Goal: Information Seeking & Learning: Get advice/opinions

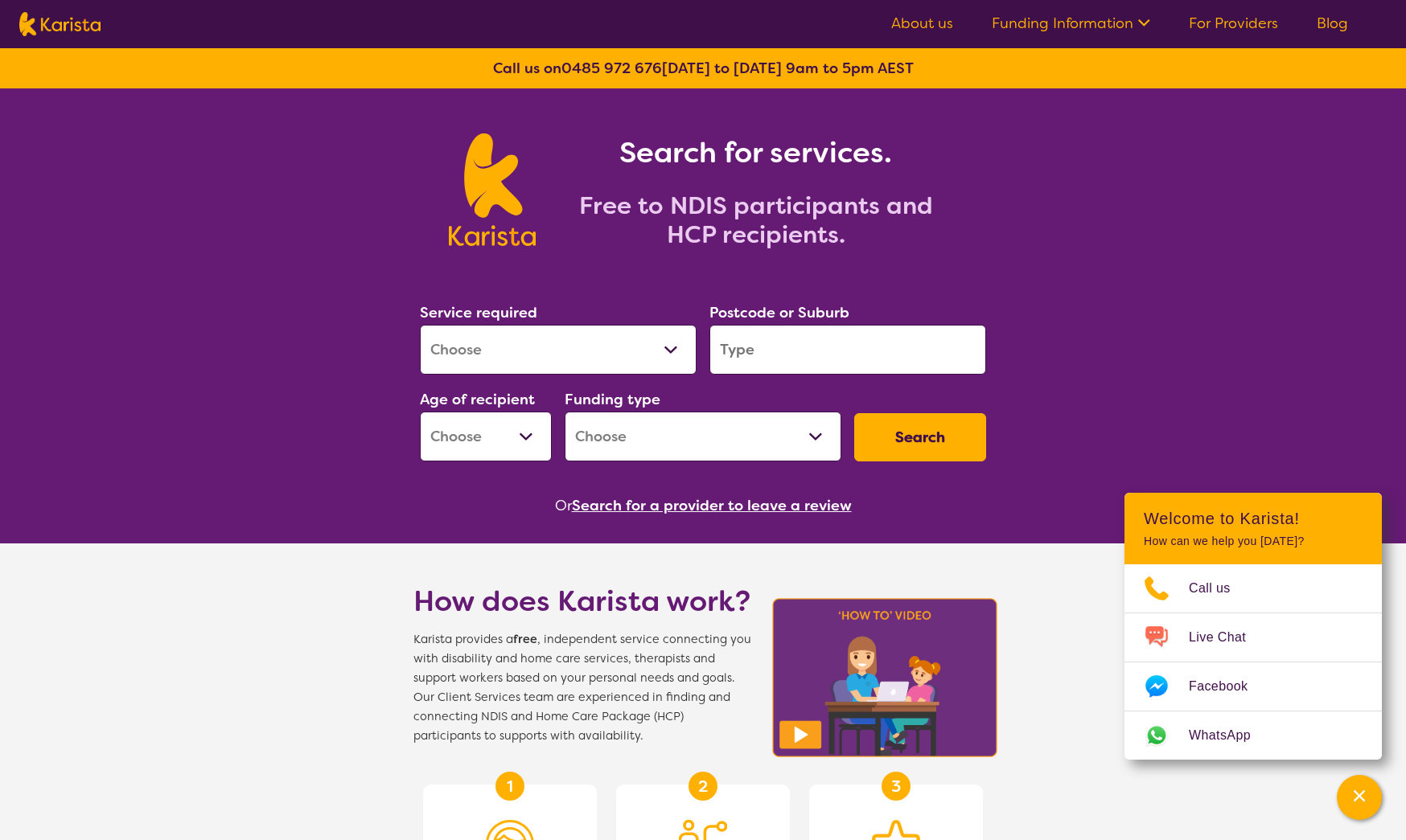
select select "[MEDICAL_DATA]"
click at [799, 357] on input "search" at bounding box center [848, 349] width 277 height 50
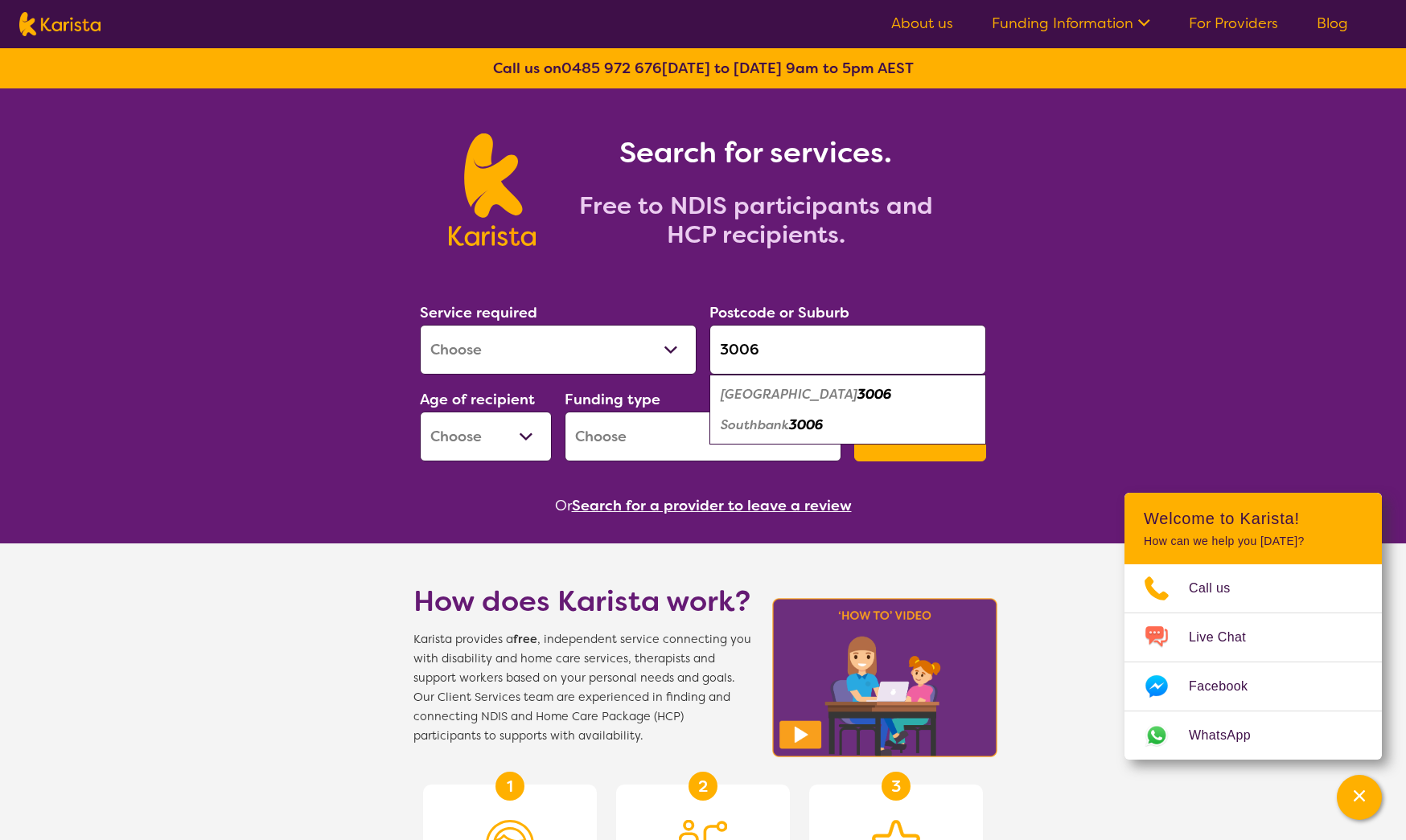
type input "3006"
click at [810, 425] on em "3006" at bounding box center [805, 425] width 33 height 17
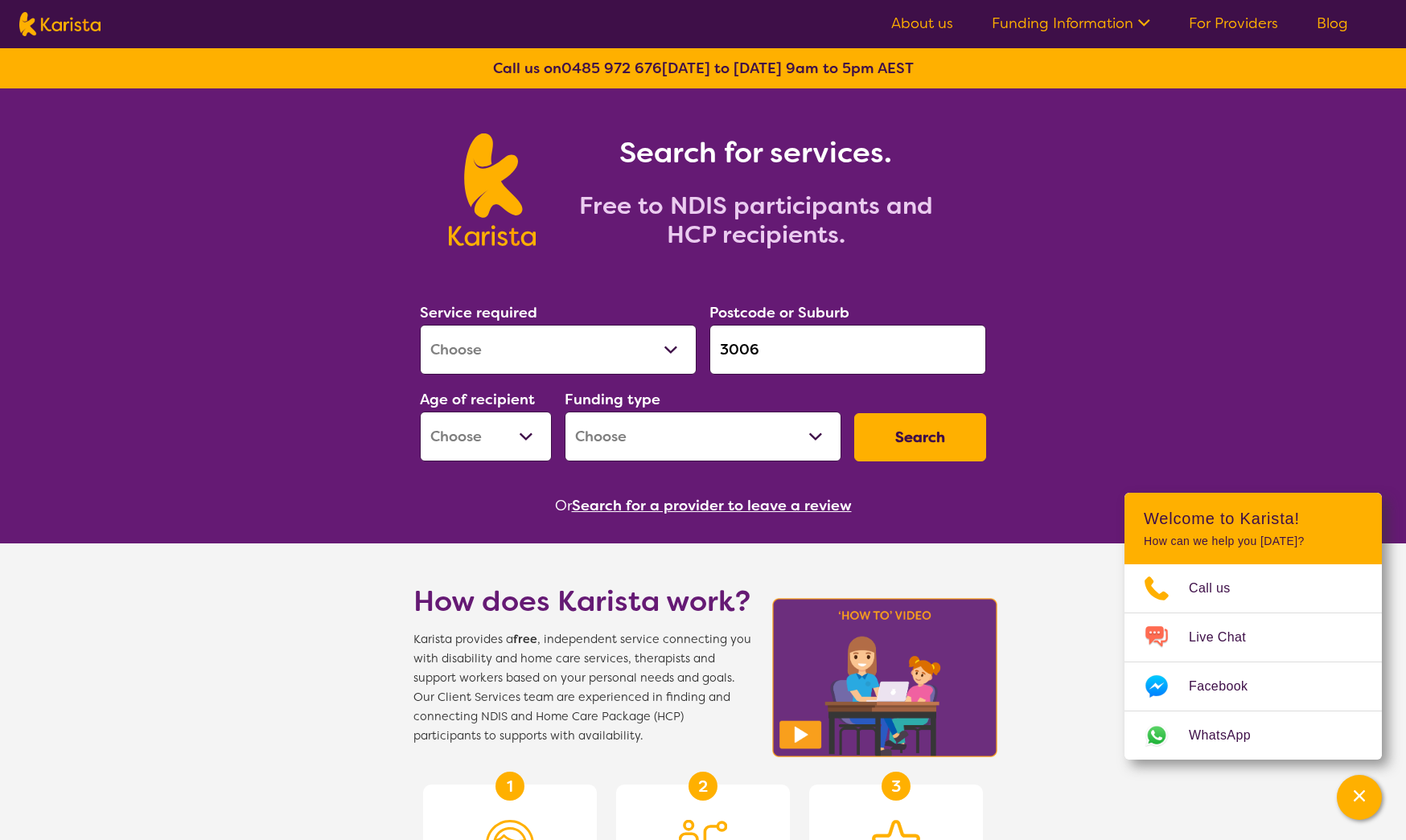
select select "EC"
select select "NDIS"
click at [904, 431] on button "Search" at bounding box center [920, 437] width 132 height 48
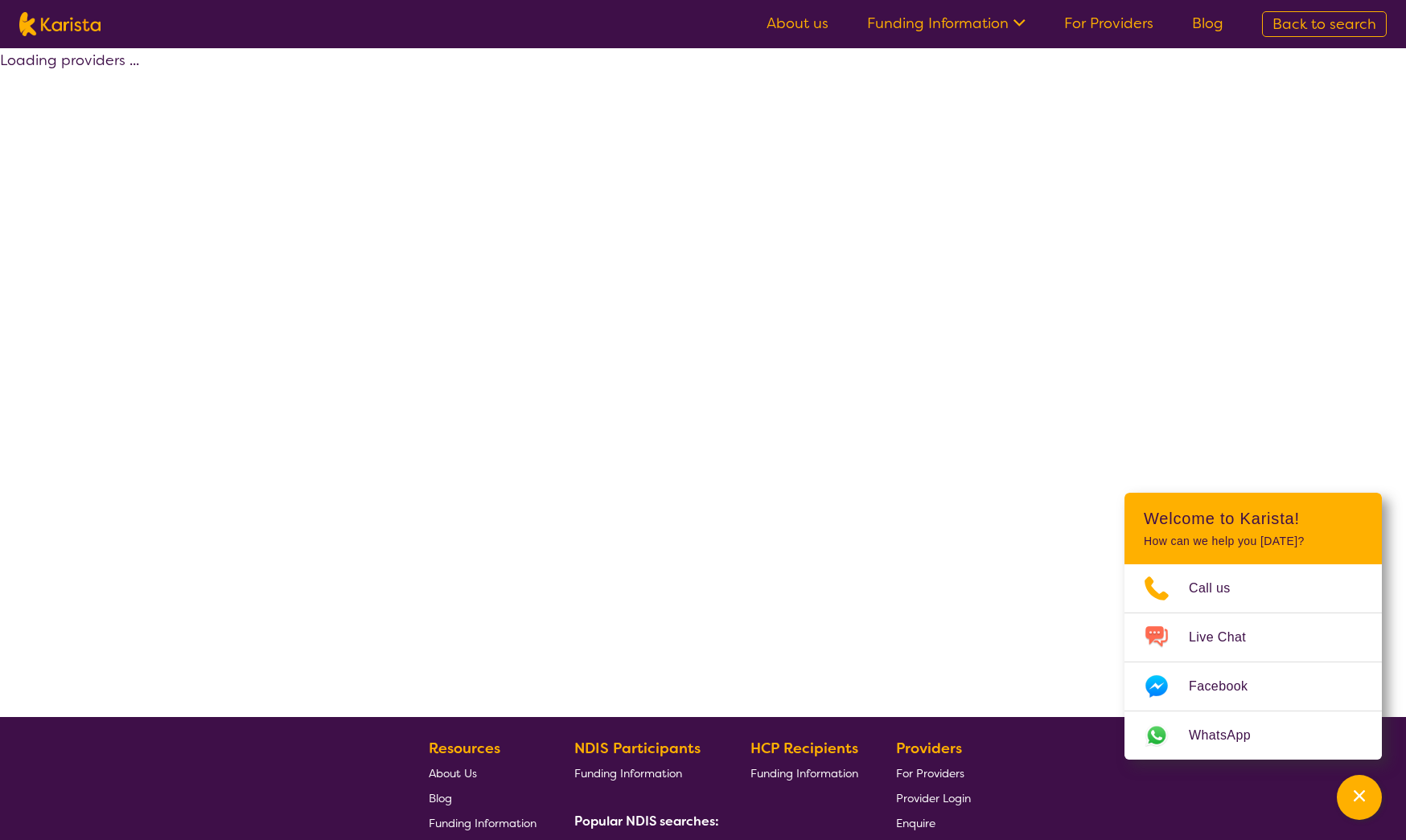
select select "by_score"
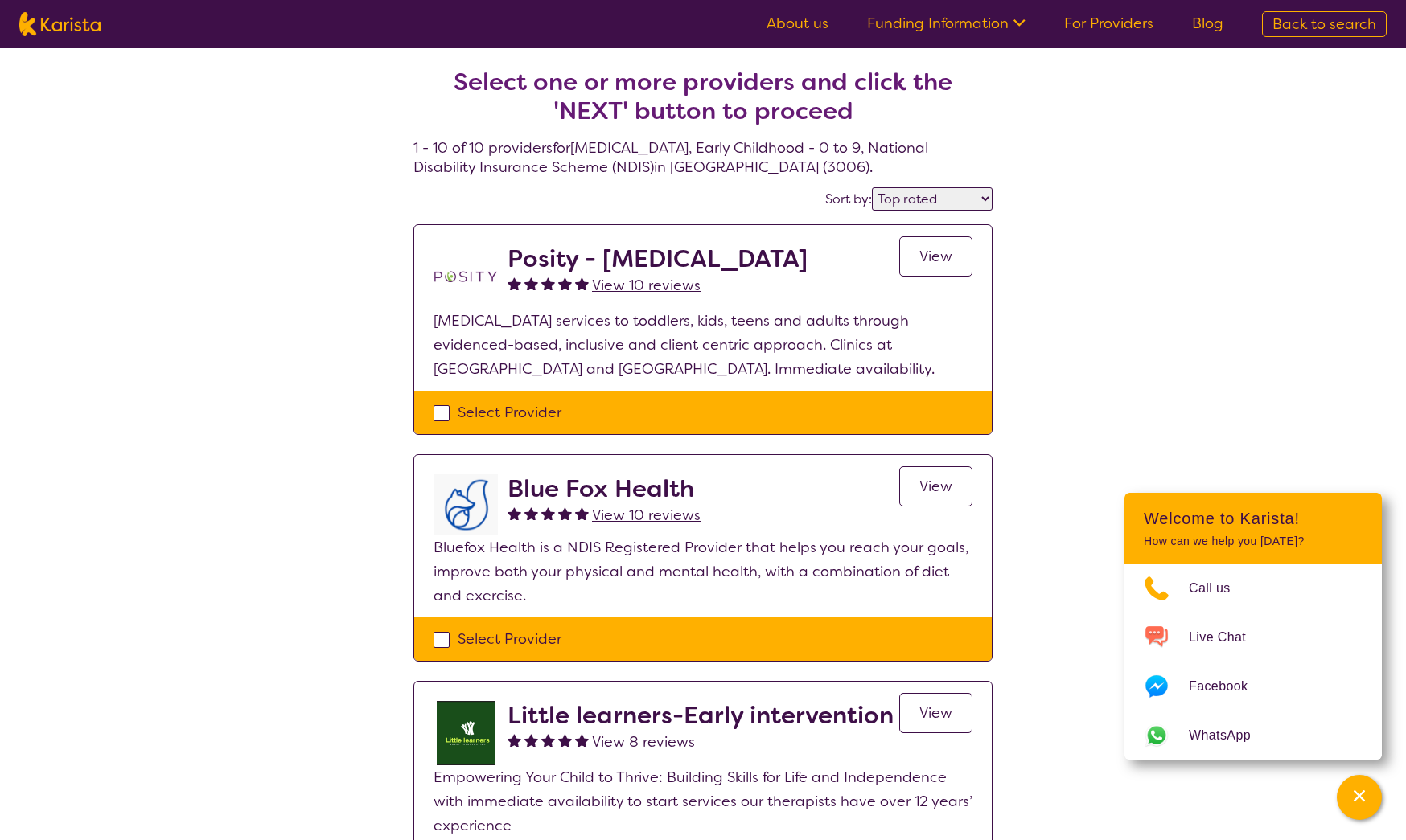
click at [922, 249] on span "View" at bounding box center [935, 256] width 33 height 20
click at [947, 481] on span "View" at bounding box center [935, 487] width 33 height 20
select select "[MEDICAL_DATA]"
select select "EC"
select select "NDIS"
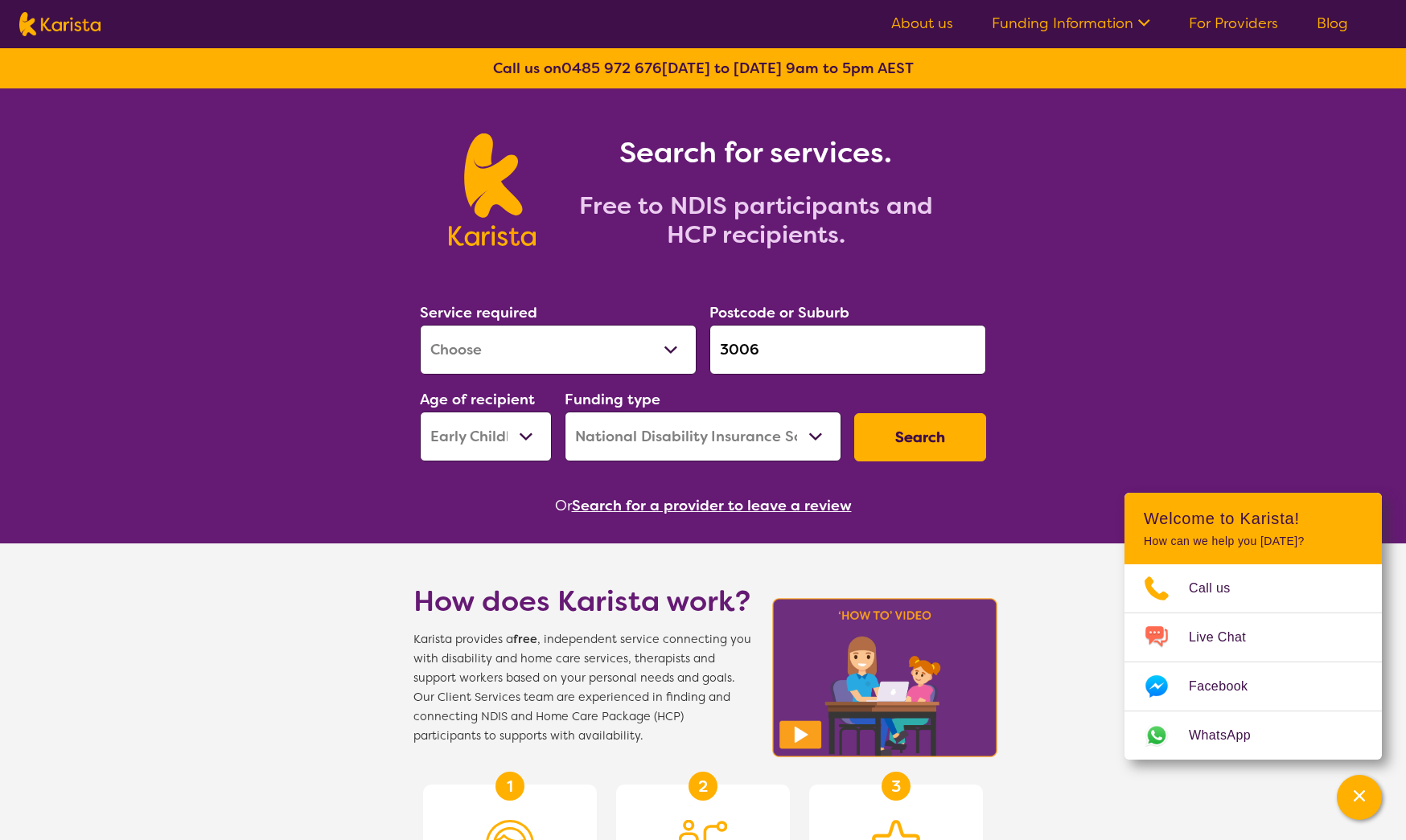
select select "NDIS Plan management"
click at [949, 444] on button "Search" at bounding box center [920, 437] width 132 height 48
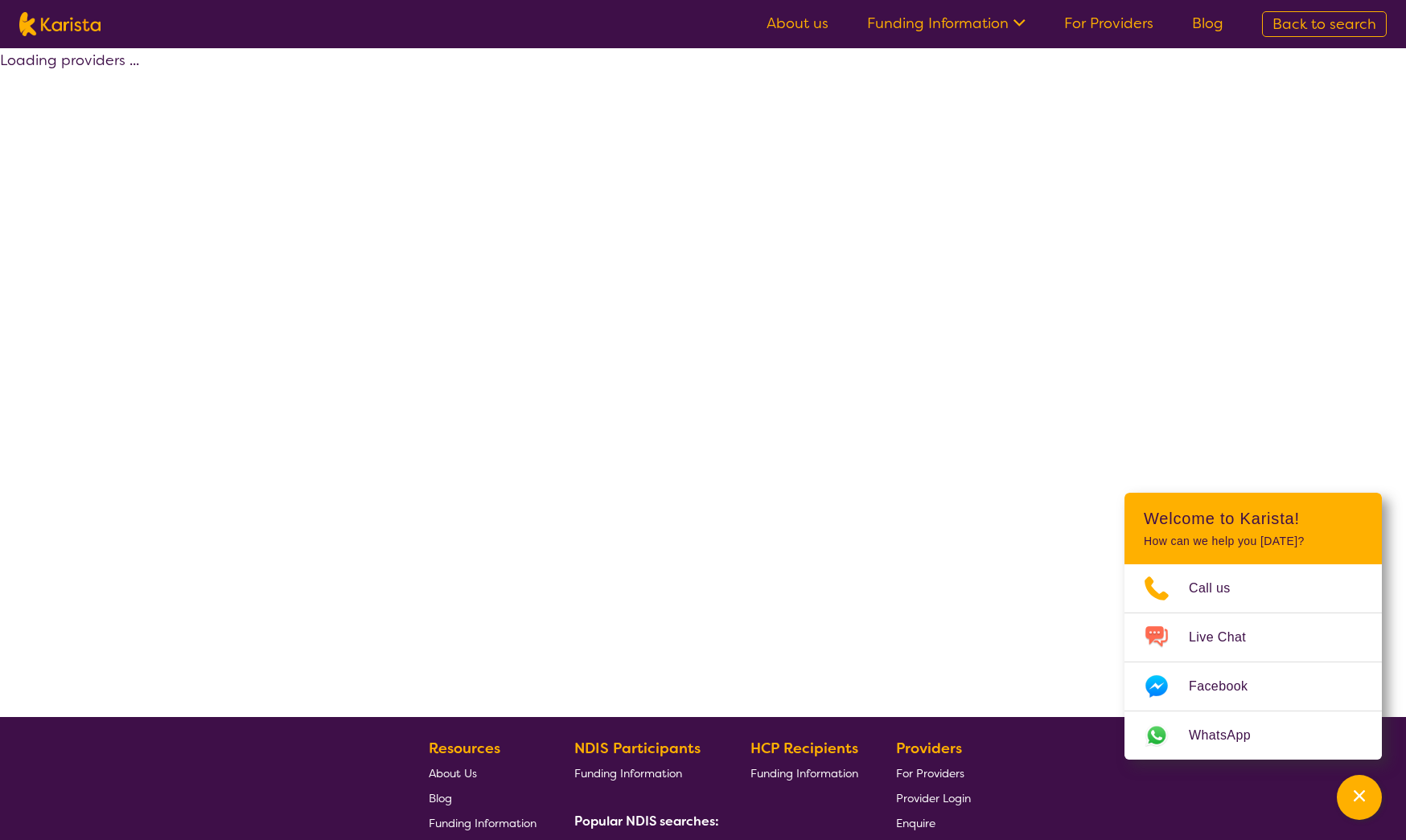
select select "by_score"
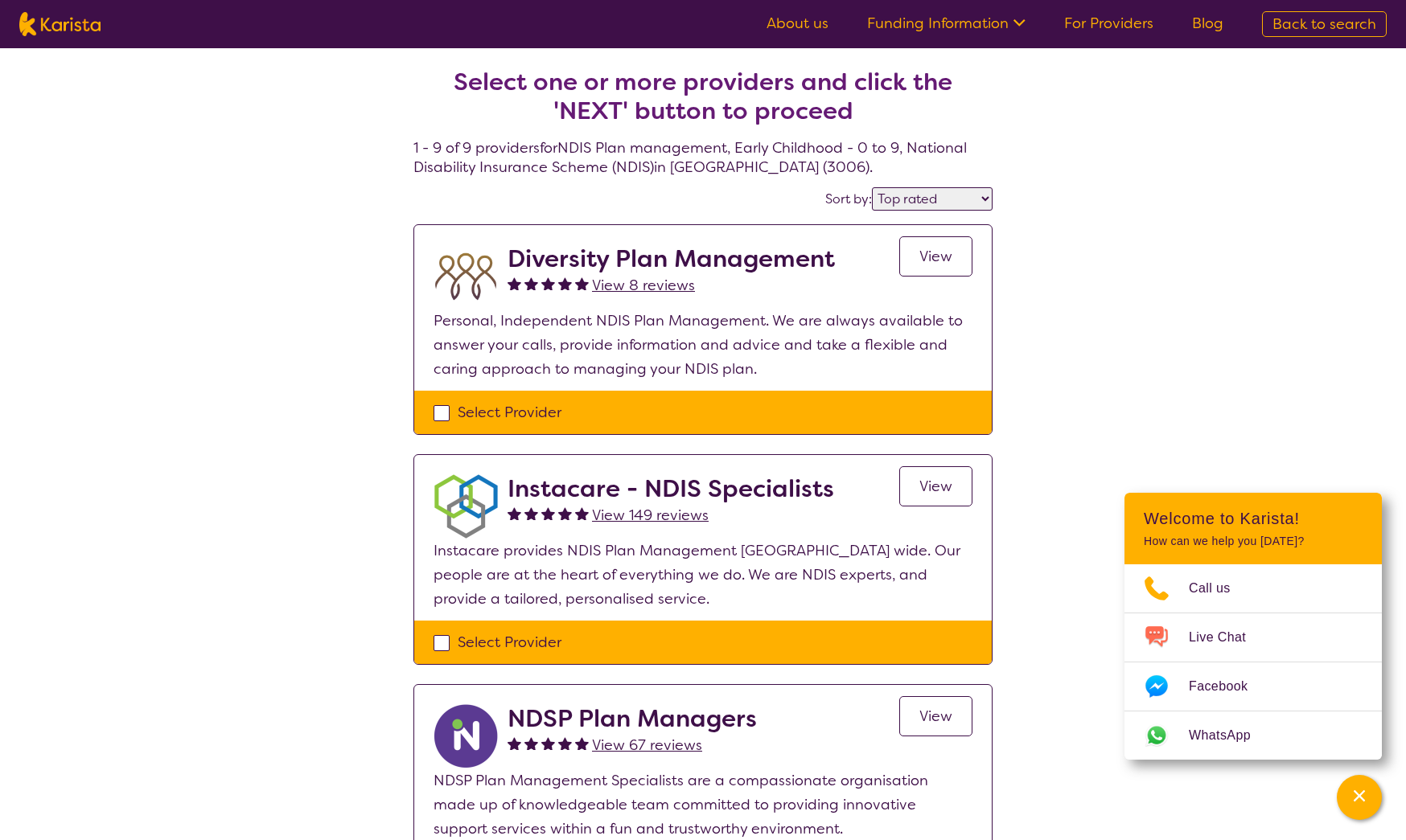
click at [931, 247] on span "View" at bounding box center [935, 256] width 33 height 20
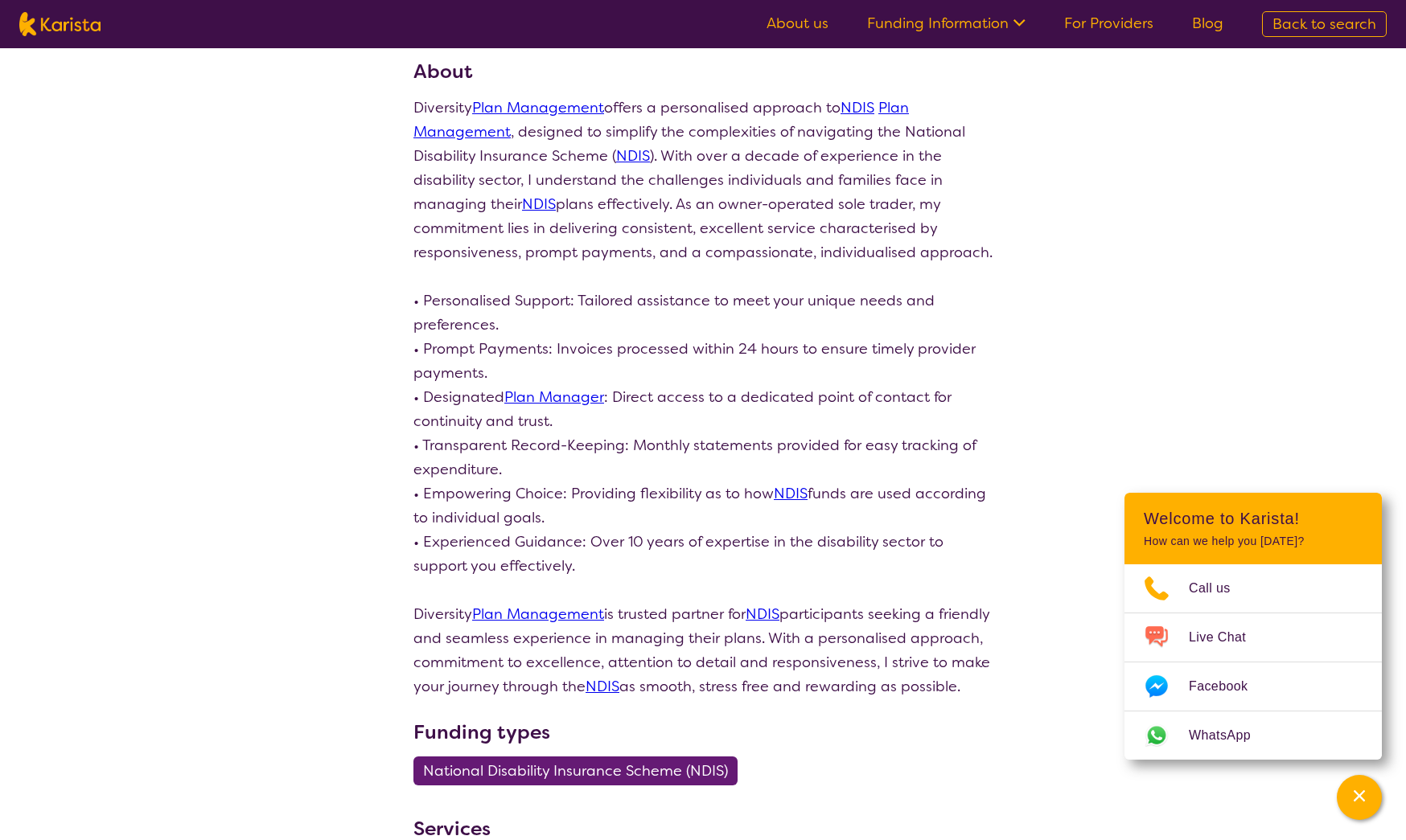
scroll to position [212, 0]
select select "by_score"
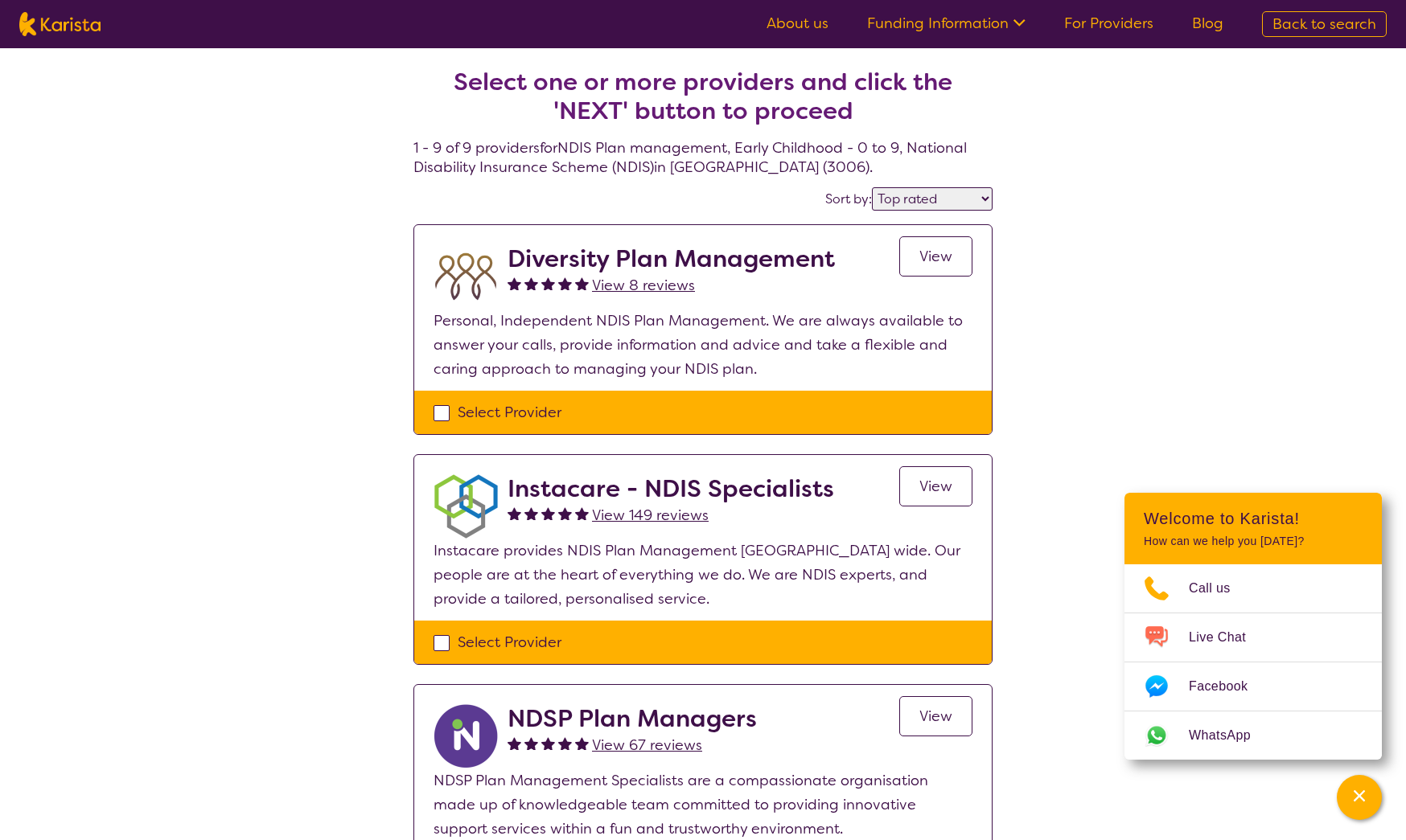
click at [944, 486] on span "View" at bounding box center [935, 487] width 33 height 20
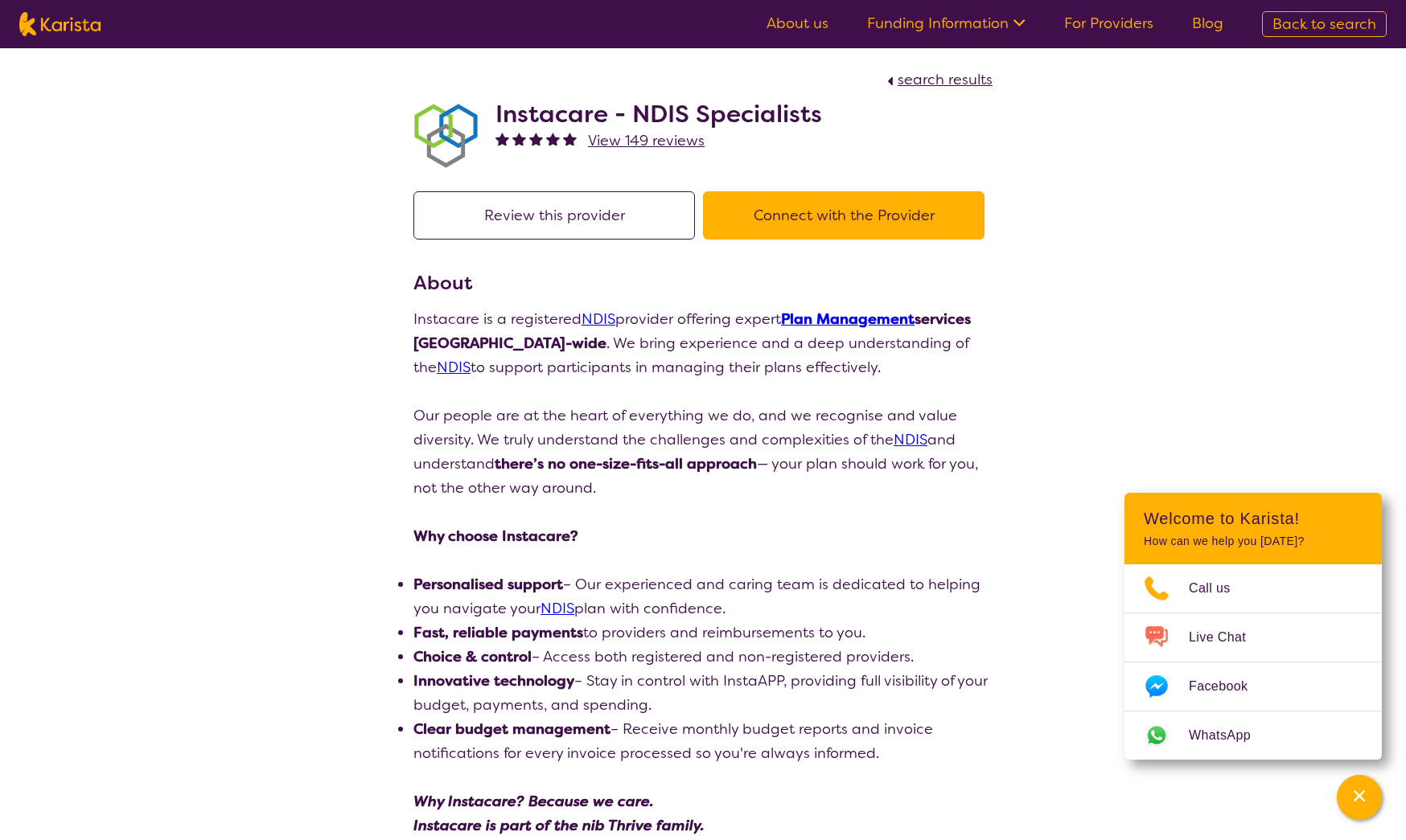
select select "by_score"
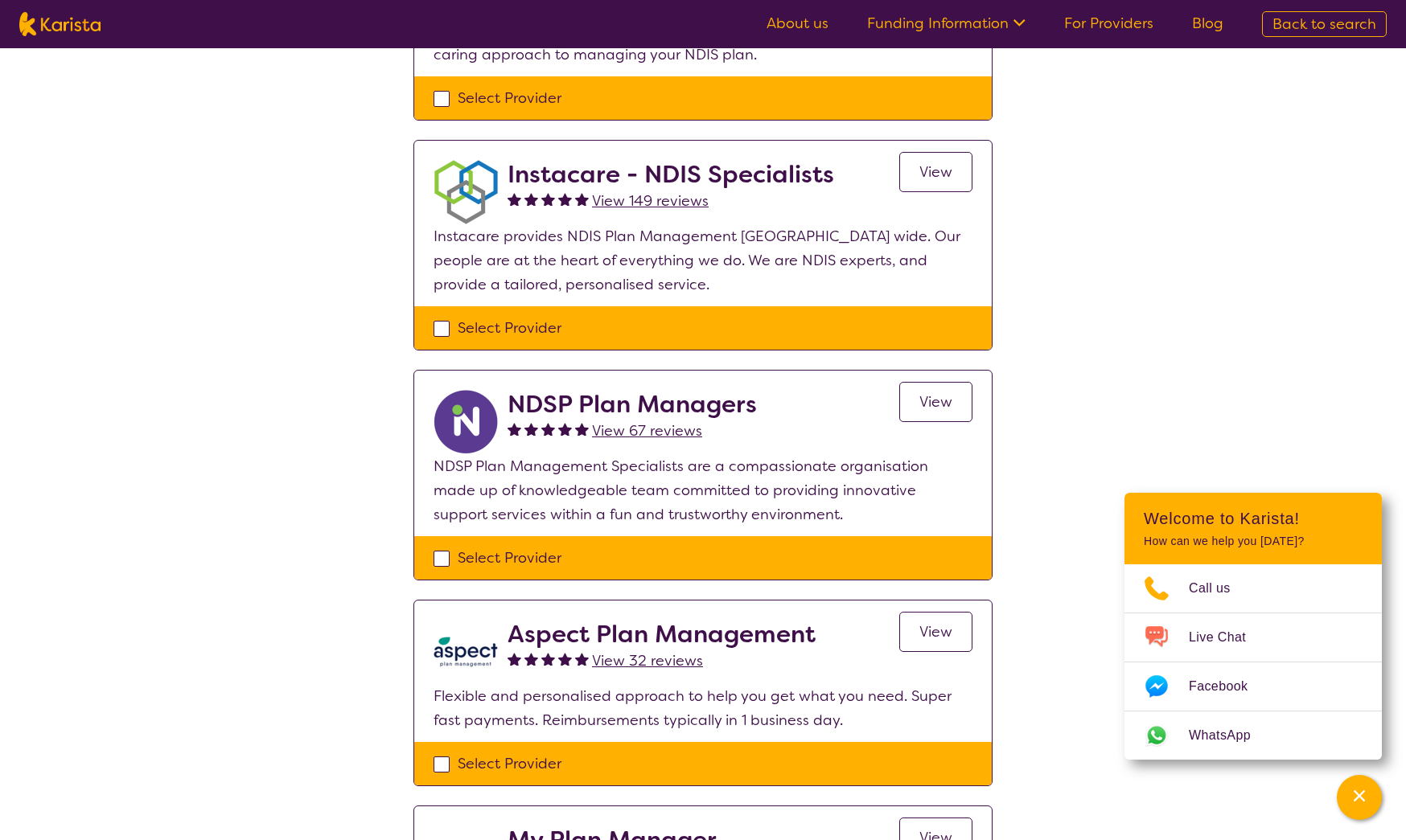
scroll to position [322, 0]
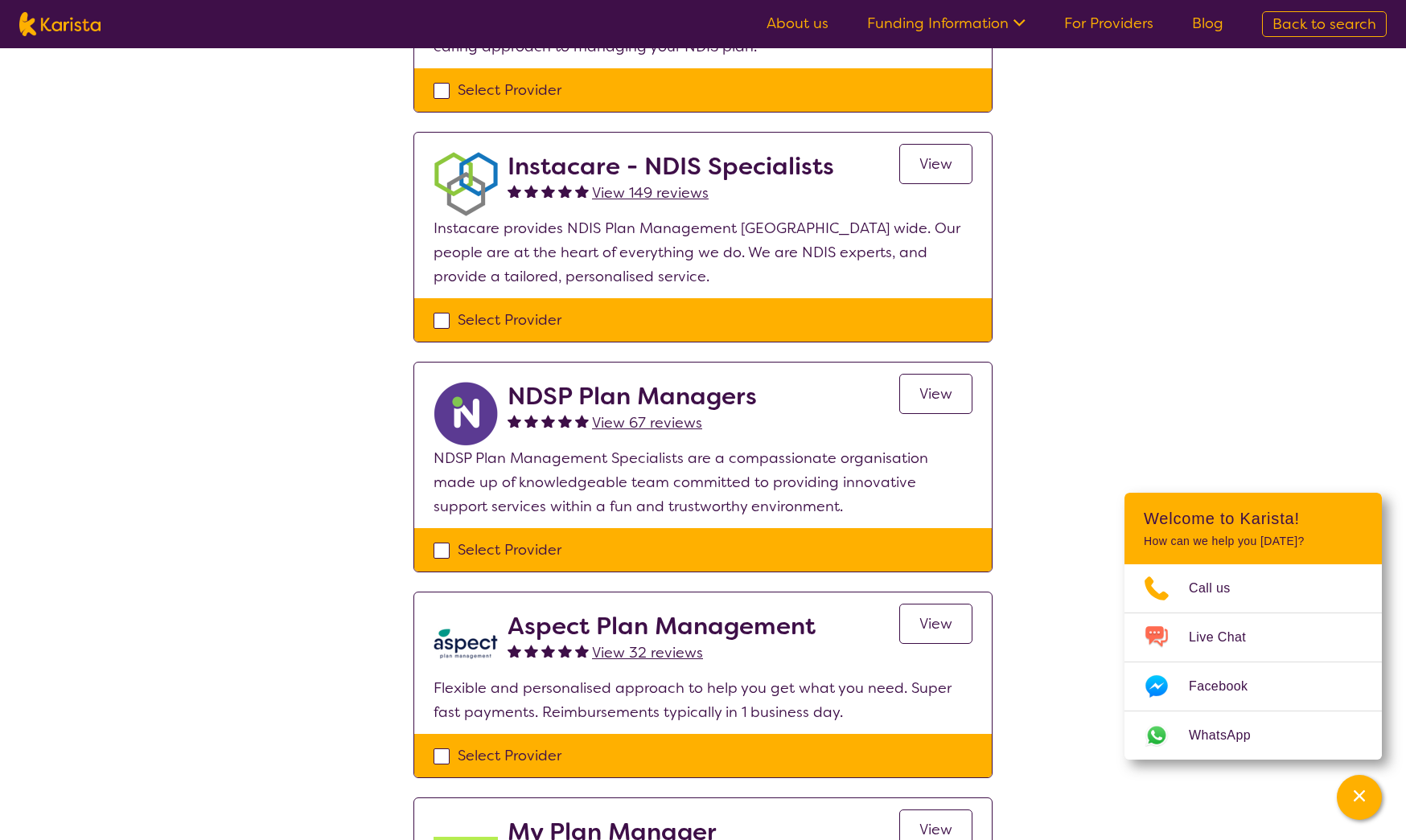
click at [944, 400] on span "View" at bounding box center [935, 394] width 33 height 20
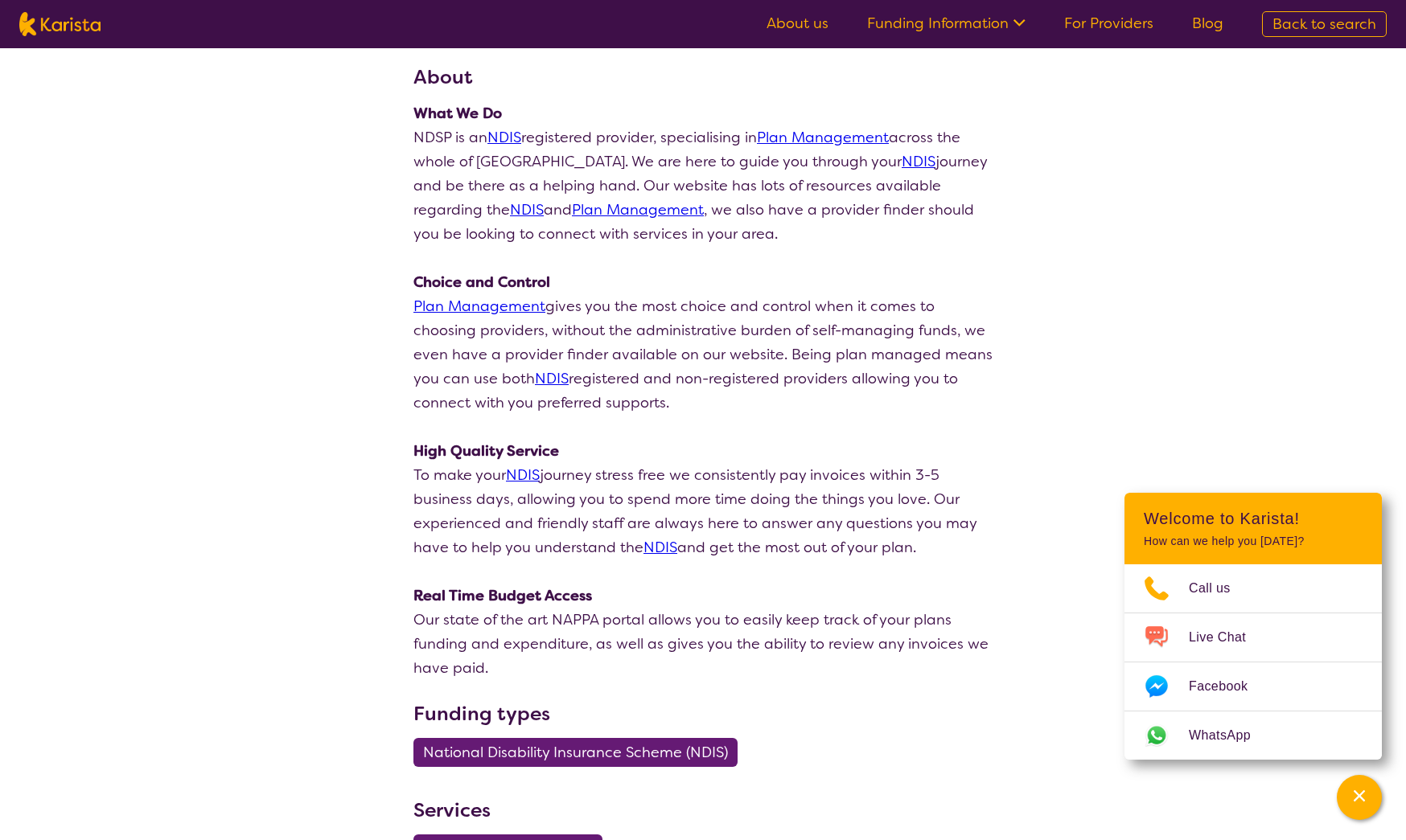
scroll to position [208, 0]
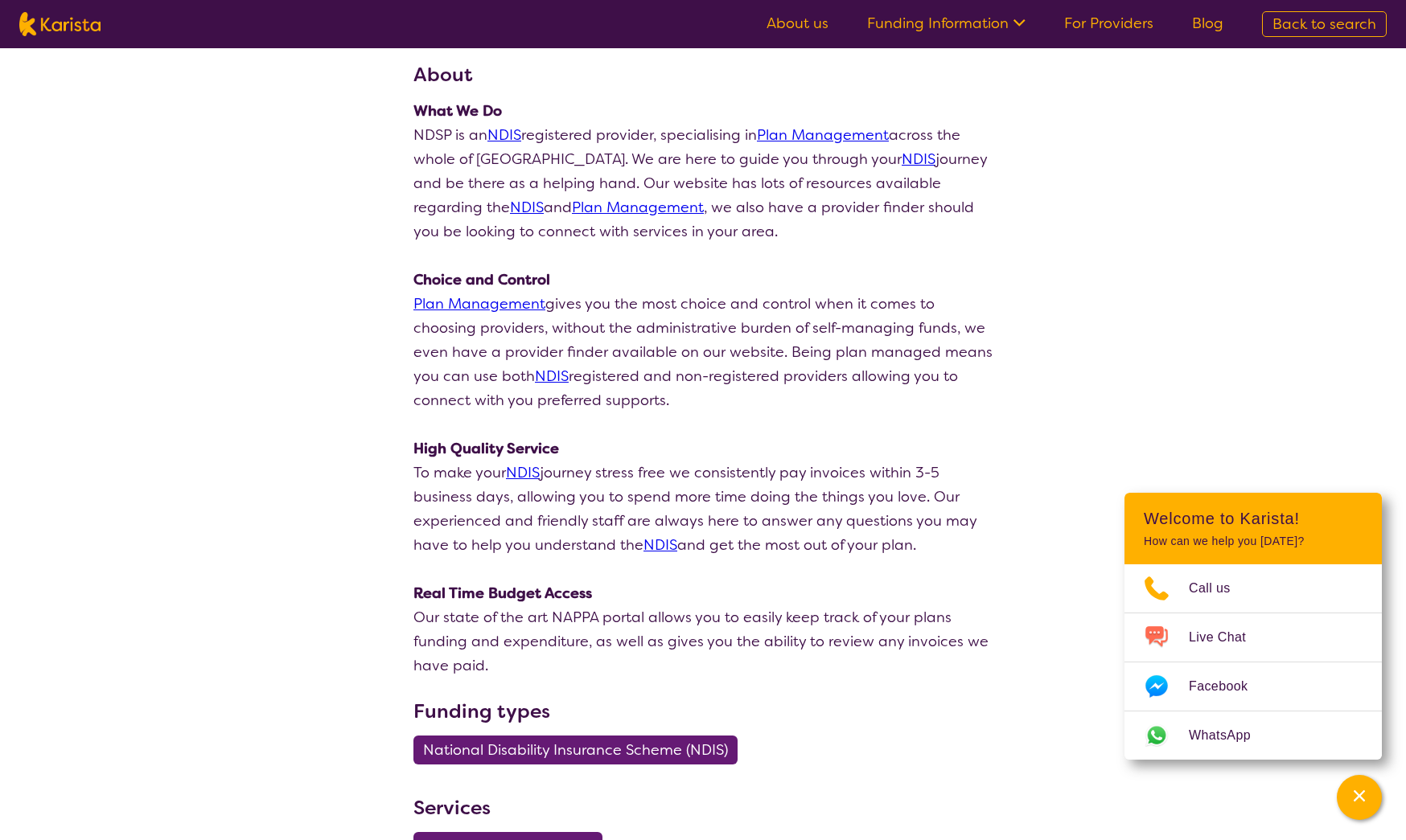
scroll to position [322, 0]
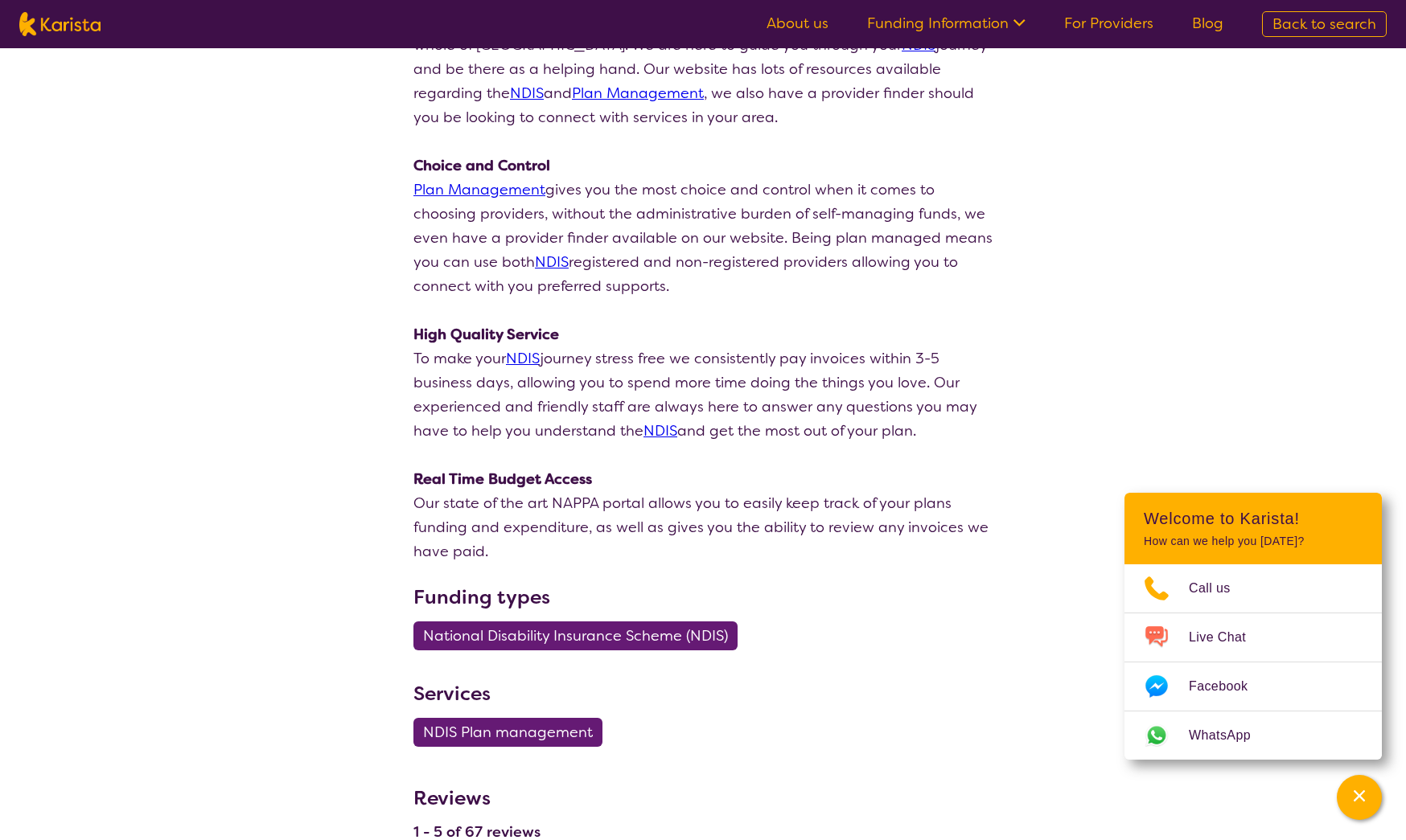
select select "by_score"
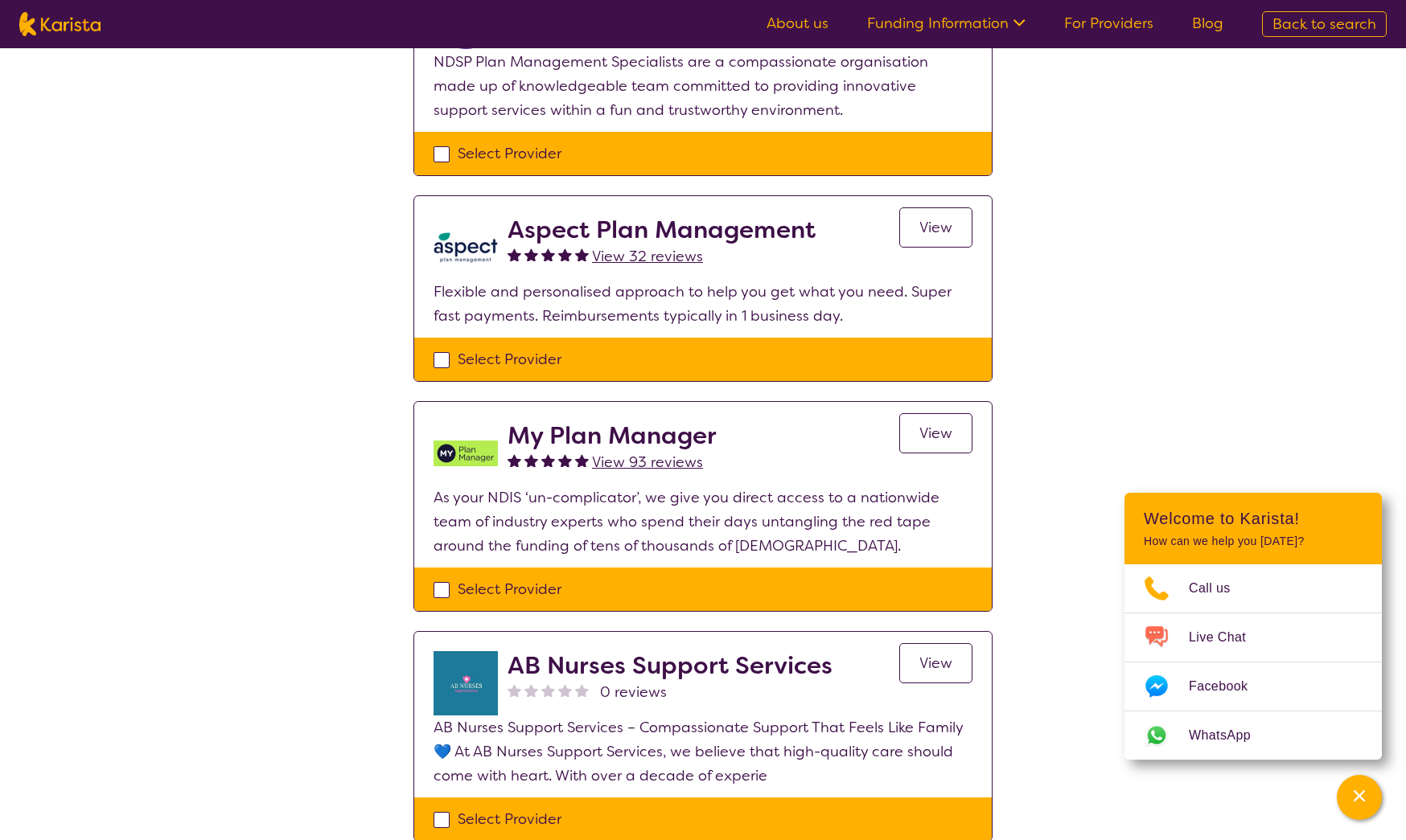
scroll to position [733, 0]
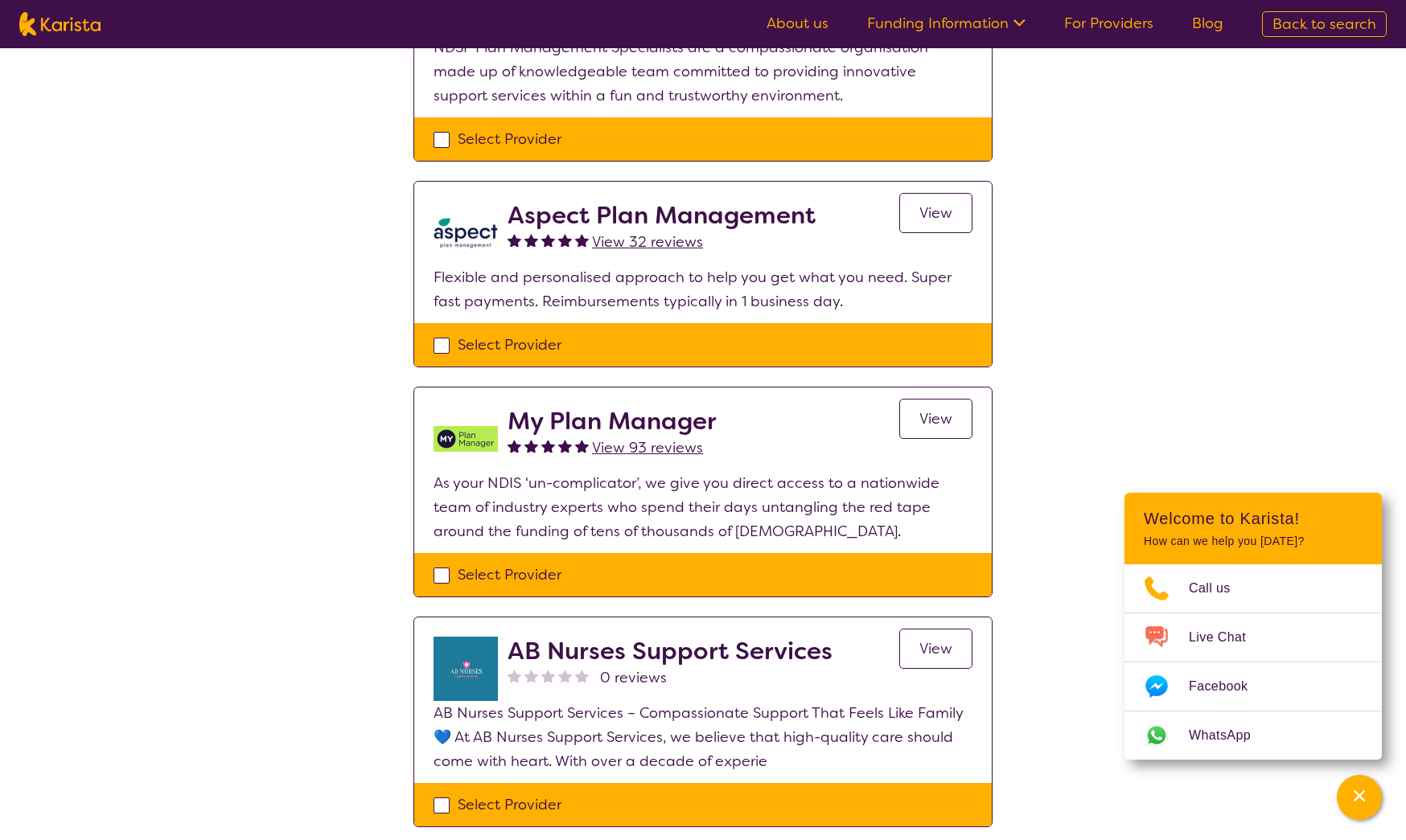
click at [946, 414] on span "View" at bounding box center [935, 419] width 33 height 20
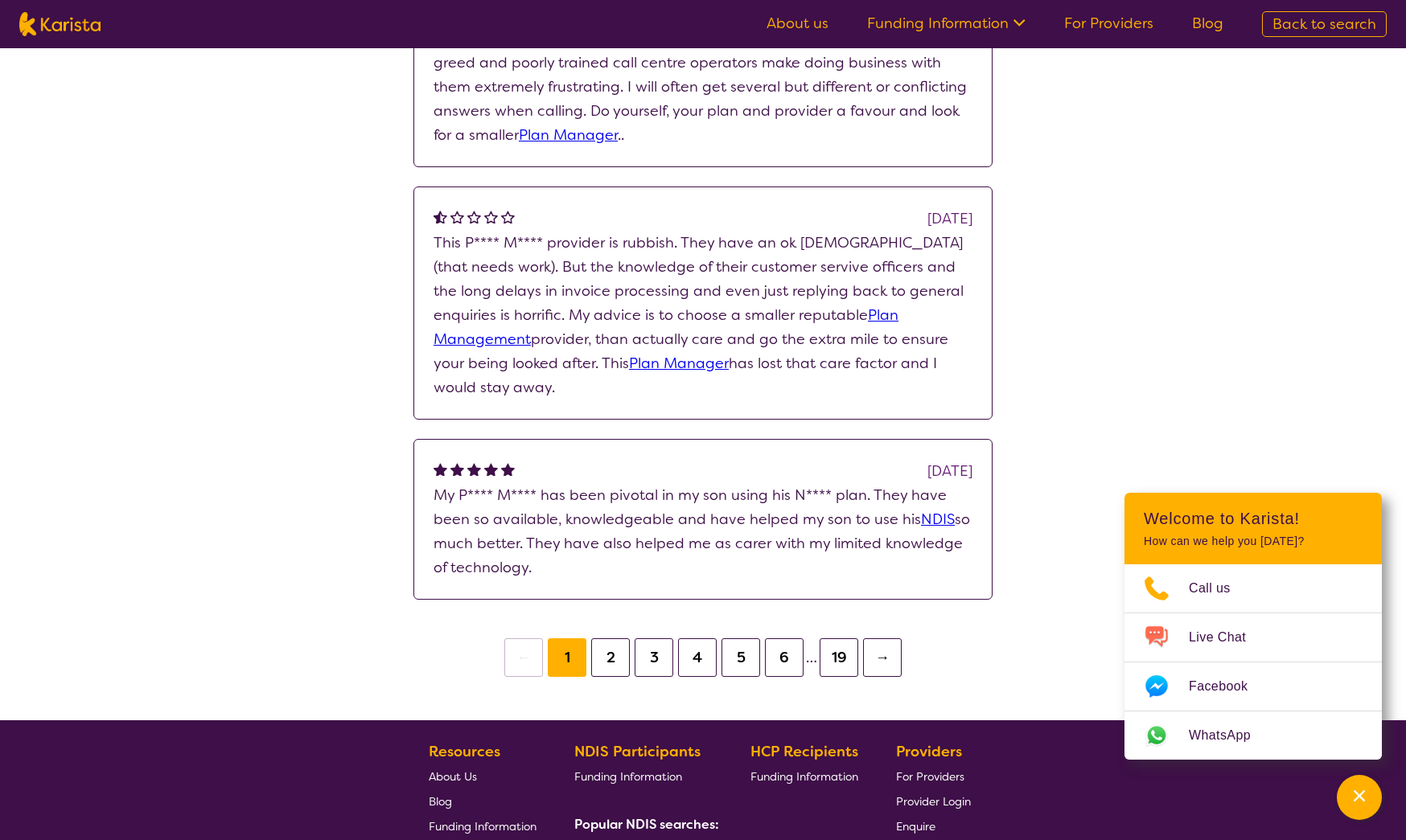
scroll to position [1746, 0]
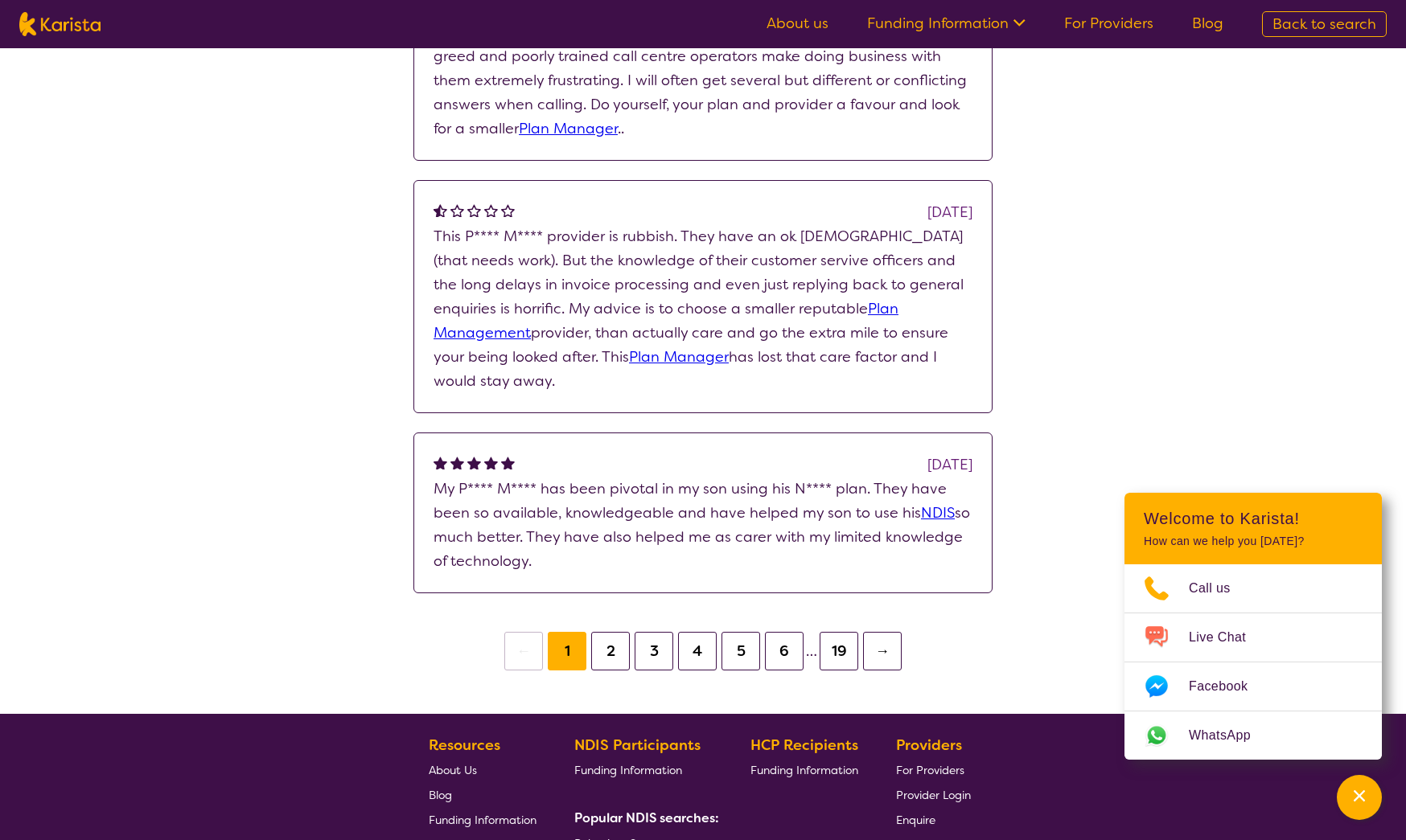
click at [613, 652] on button "2" at bounding box center [610, 650] width 38 height 38
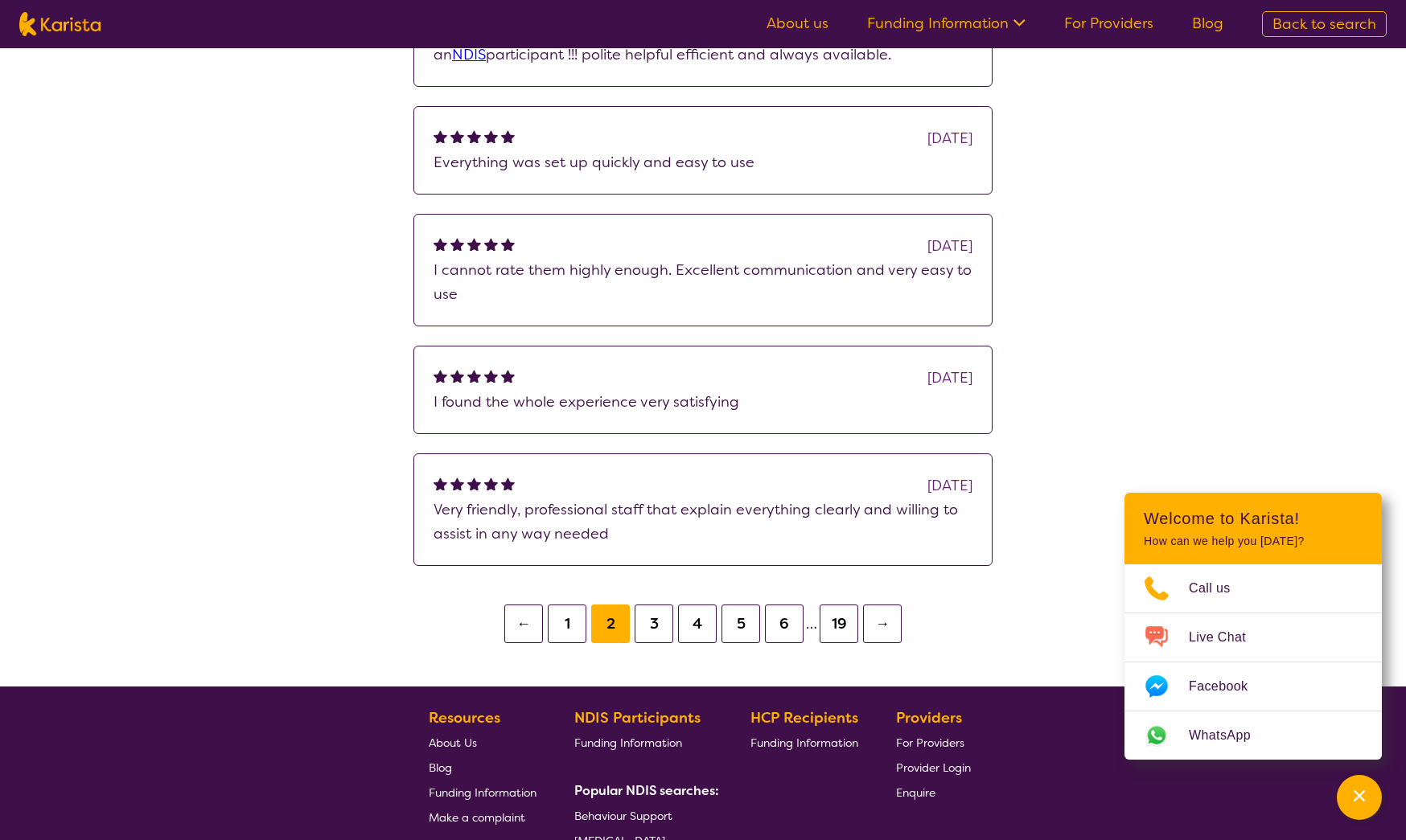
scroll to position [1207, 0]
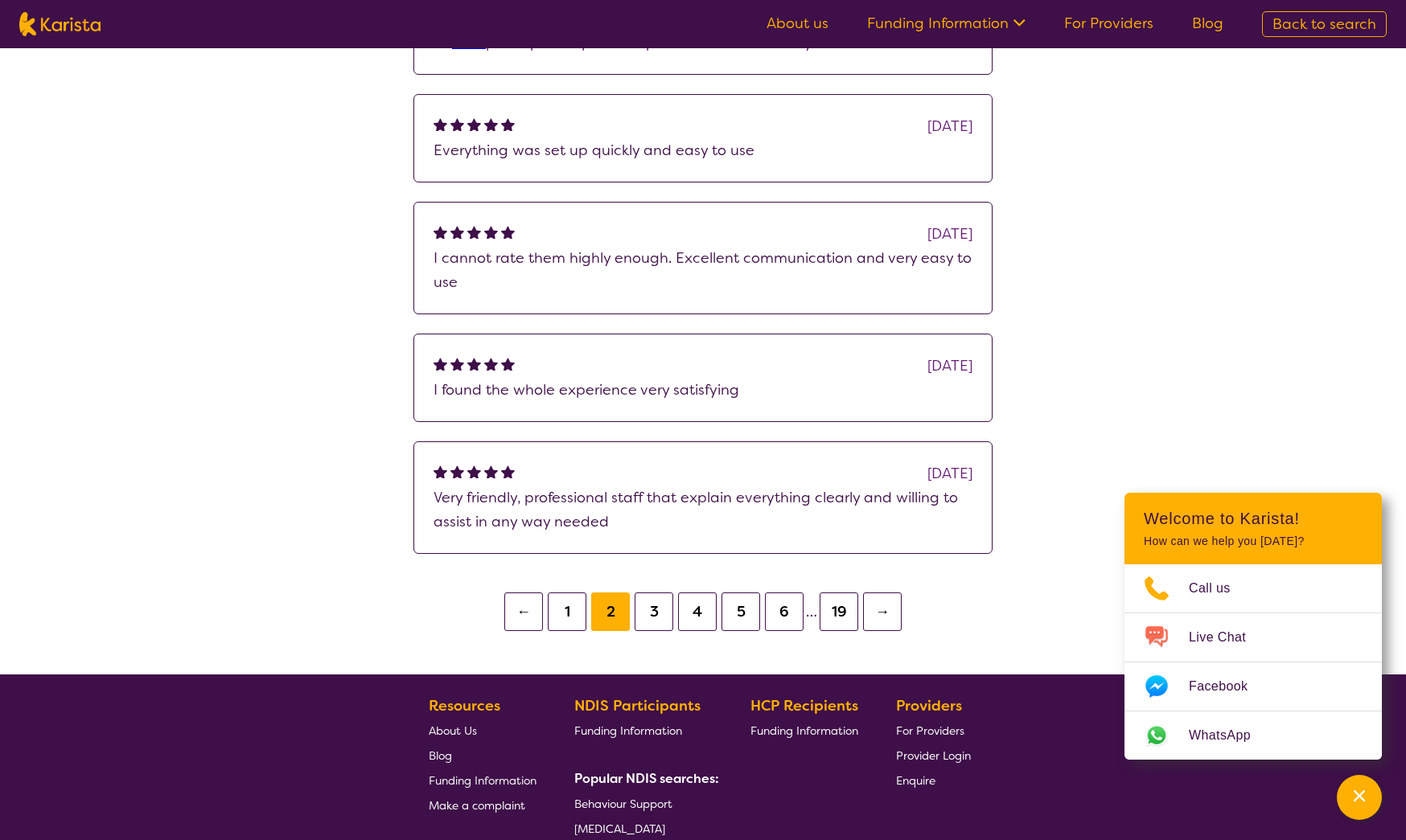
click at [658, 612] on button "3" at bounding box center [653, 611] width 38 height 38
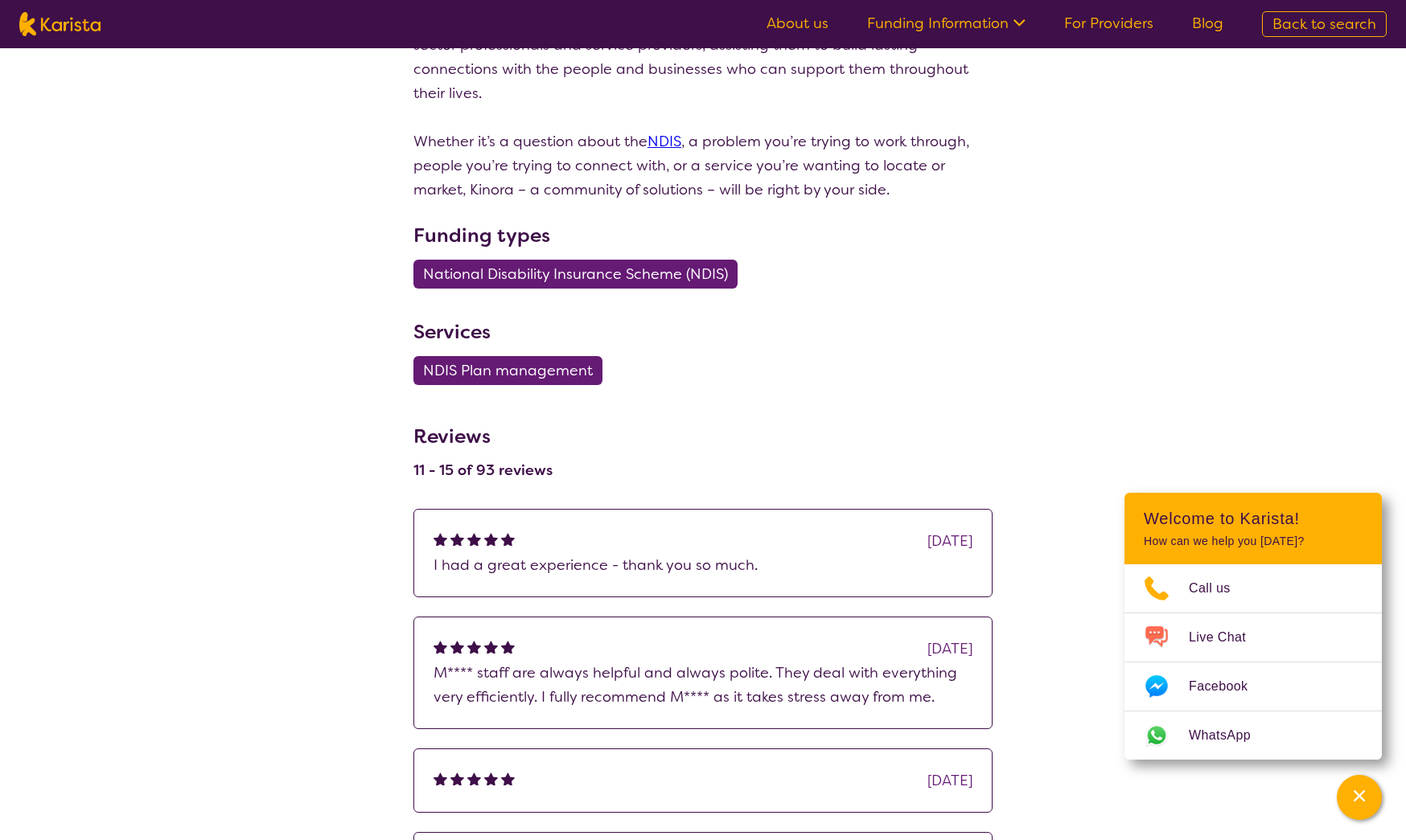
click at [658, 612] on section "Review this provider Connect with the Provider About My Plan Manager - your NDI…" at bounding box center [703, 287] width 618 height 1550
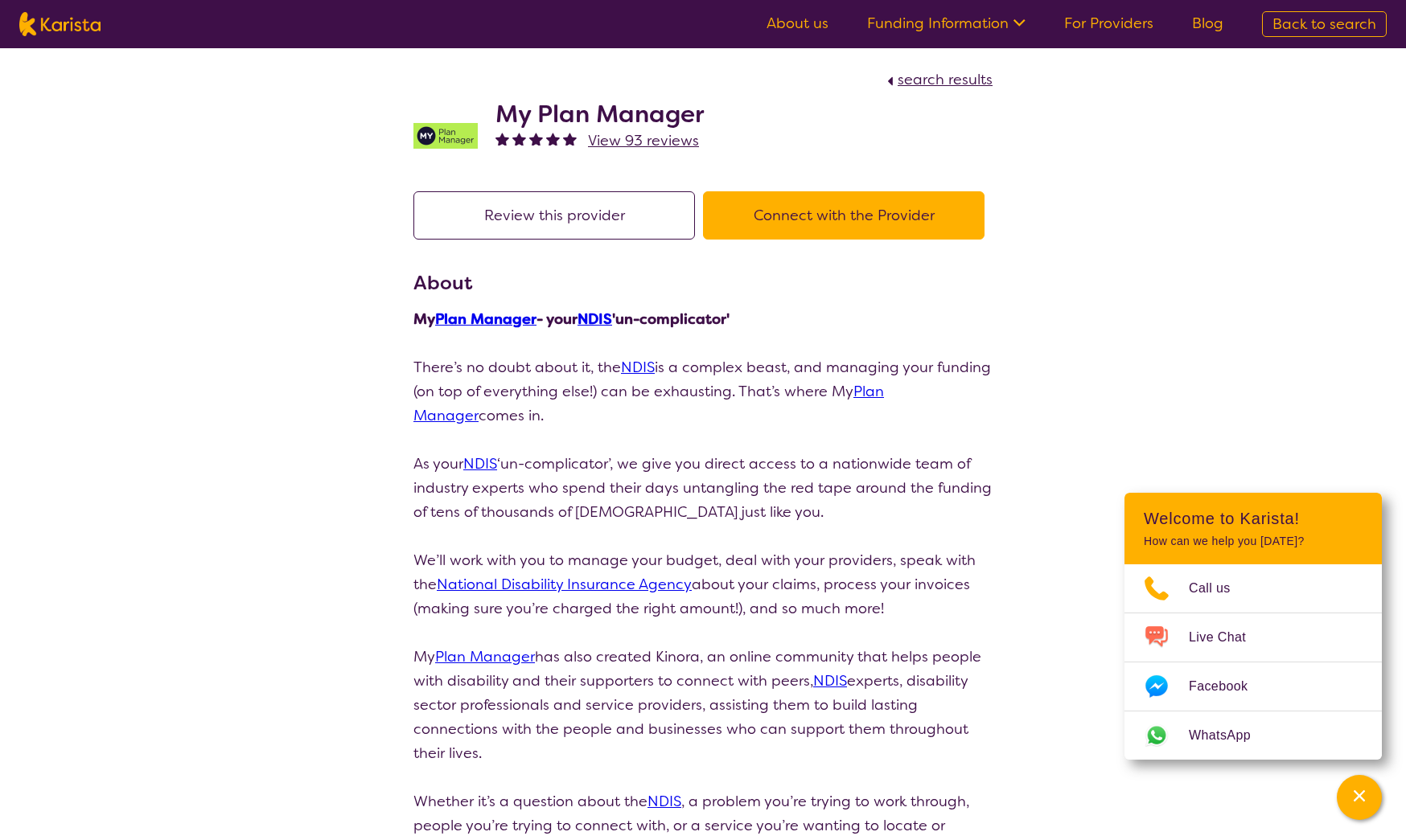
click at [944, 77] on span "search results" at bounding box center [944, 80] width 95 height 20
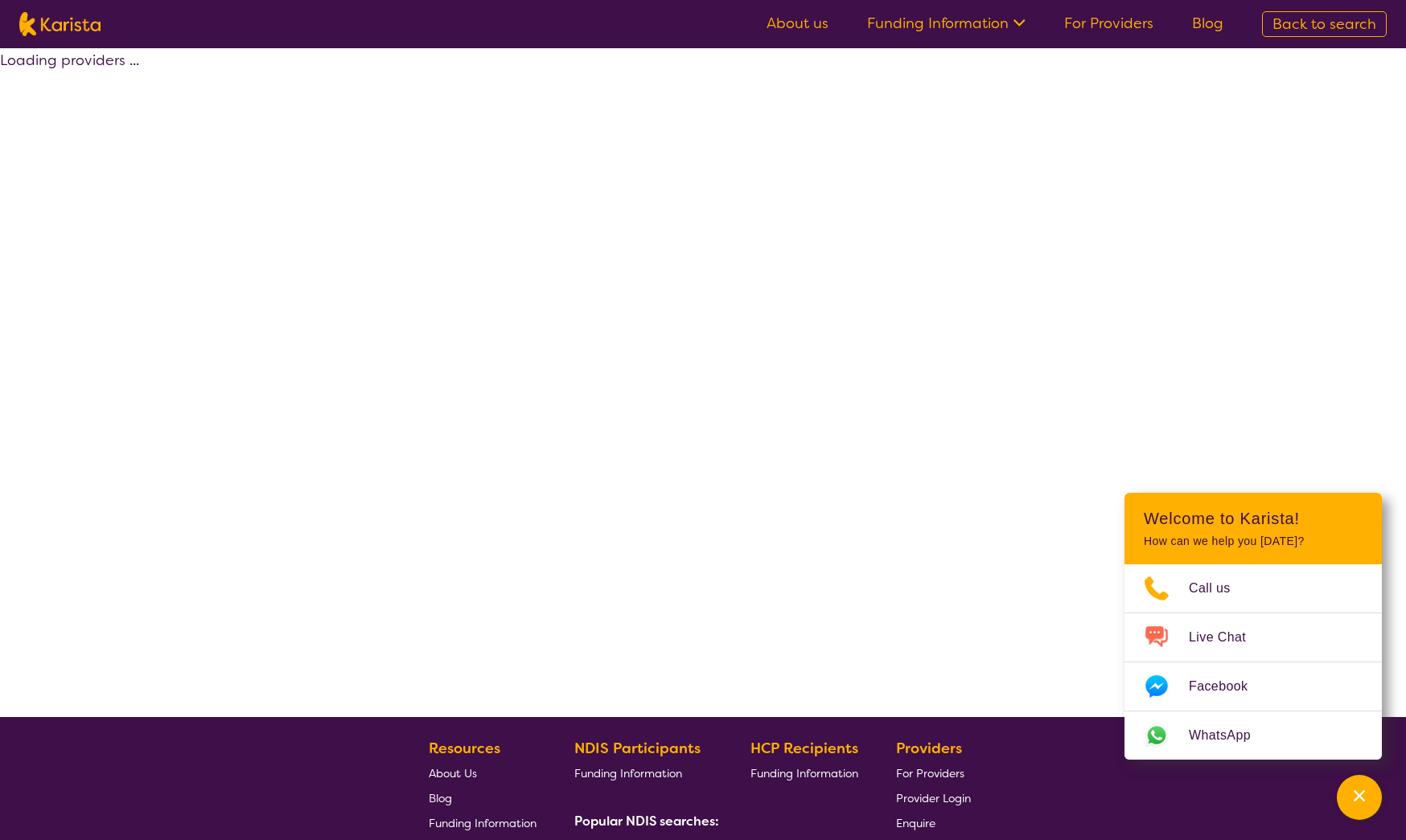
select select "by_score"
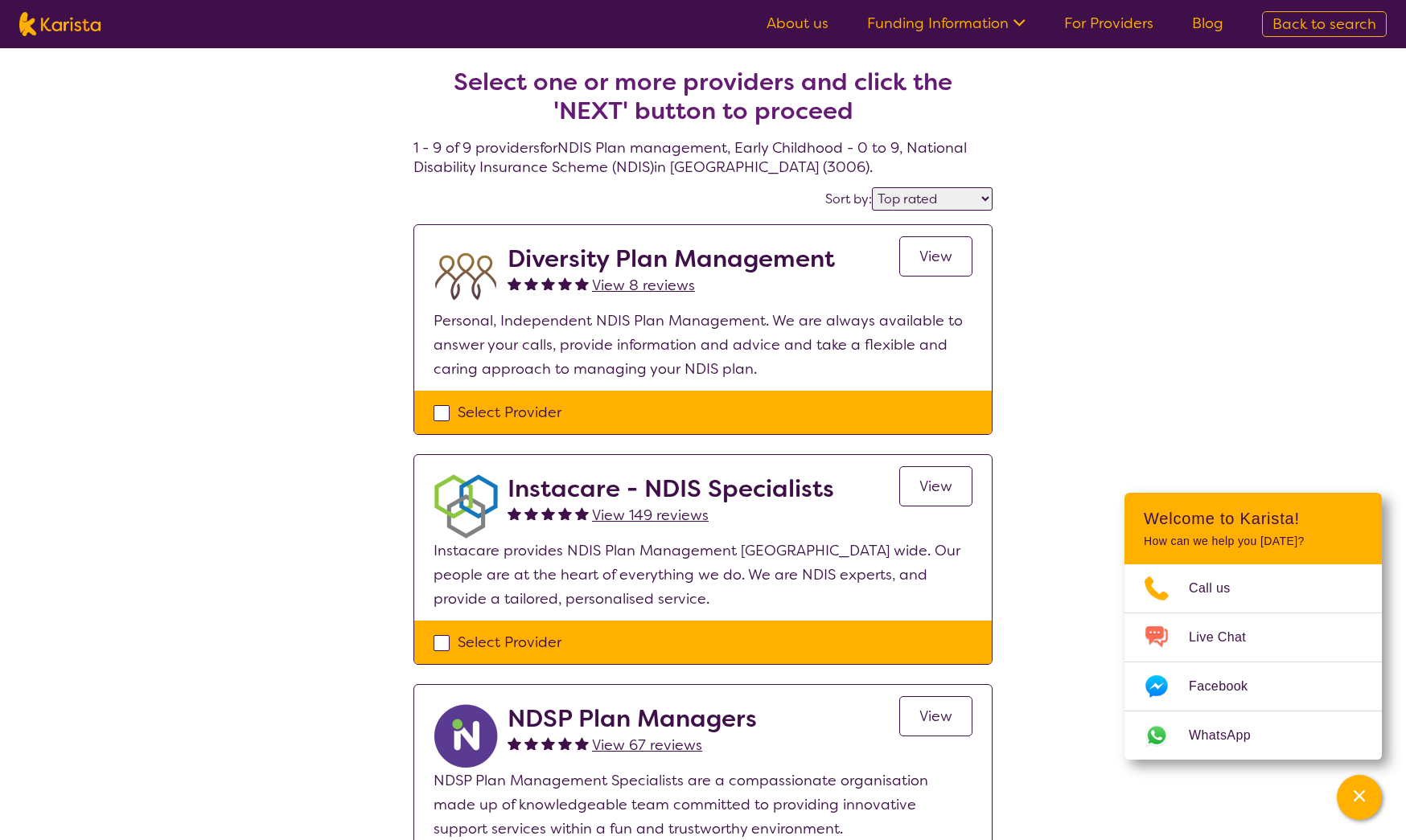
click at [672, 515] on span "View 149 reviews" at bounding box center [650, 515] width 116 height 20
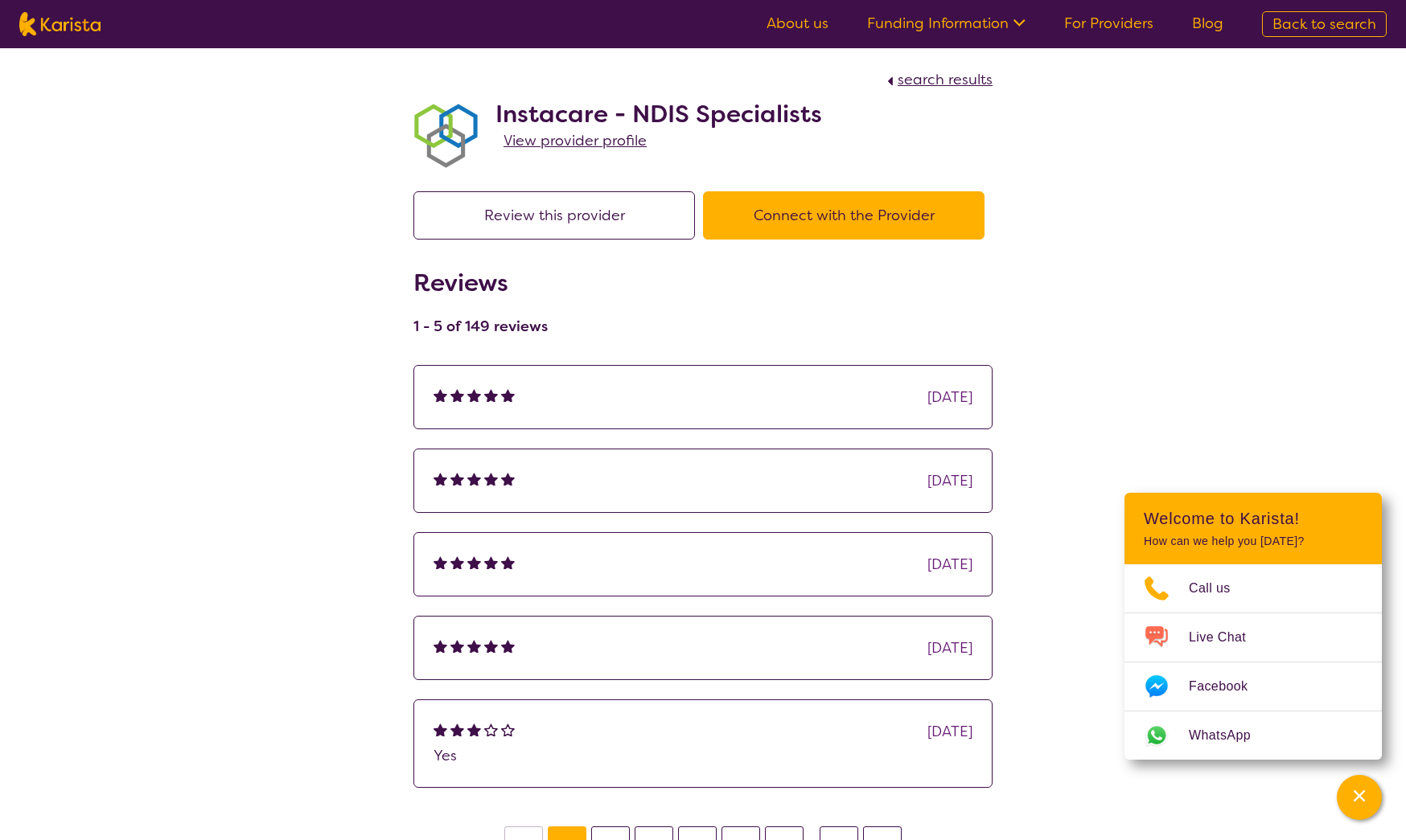
click at [558, 137] on span "View provider profile" at bounding box center [575, 141] width 143 height 20
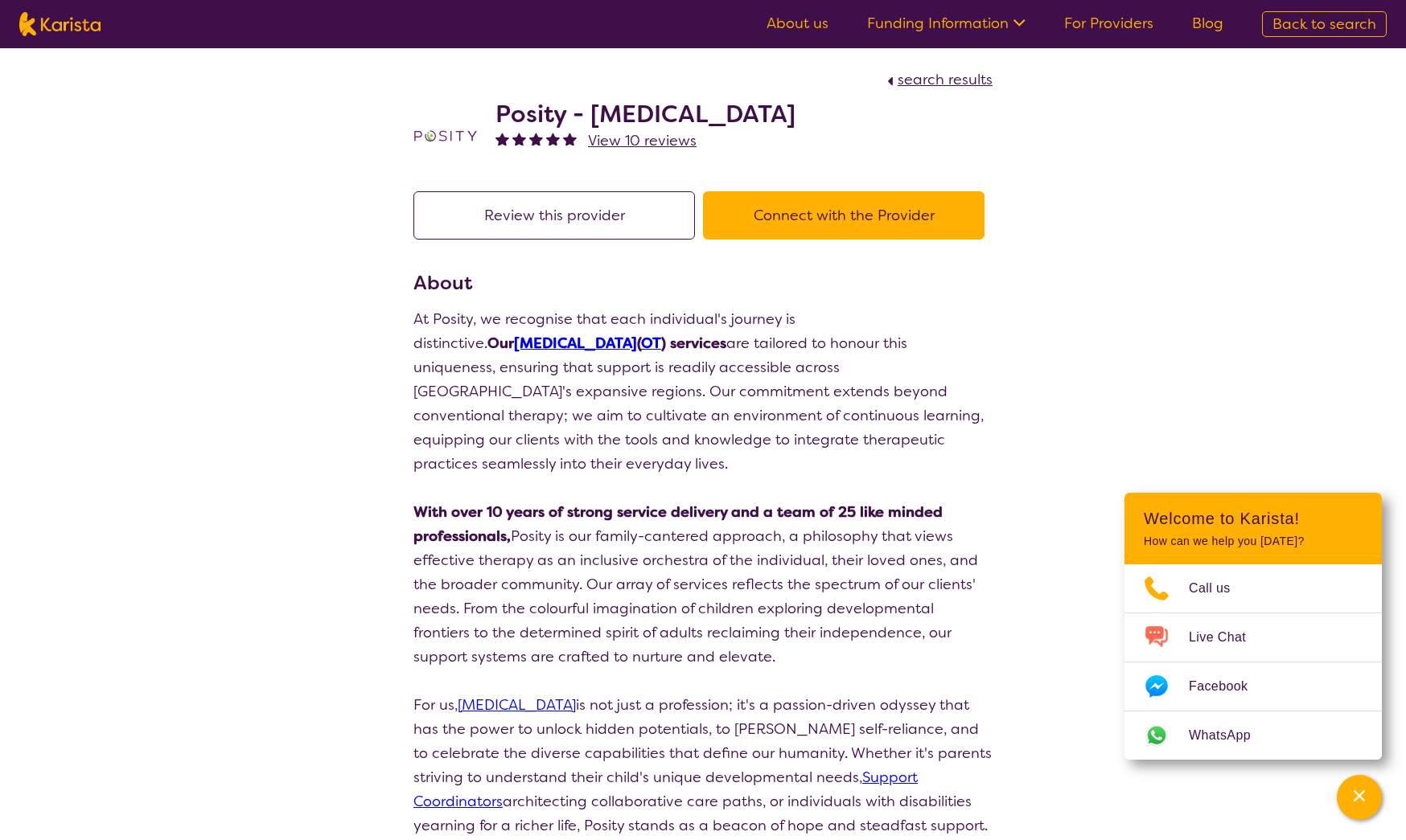
click at [876, 209] on button "Connect with the Provider" at bounding box center [843, 215] width 282 height 48
click at [878, 219] on button "Connect with the Provider" at bounding box center [843, 215] width 282 height 48
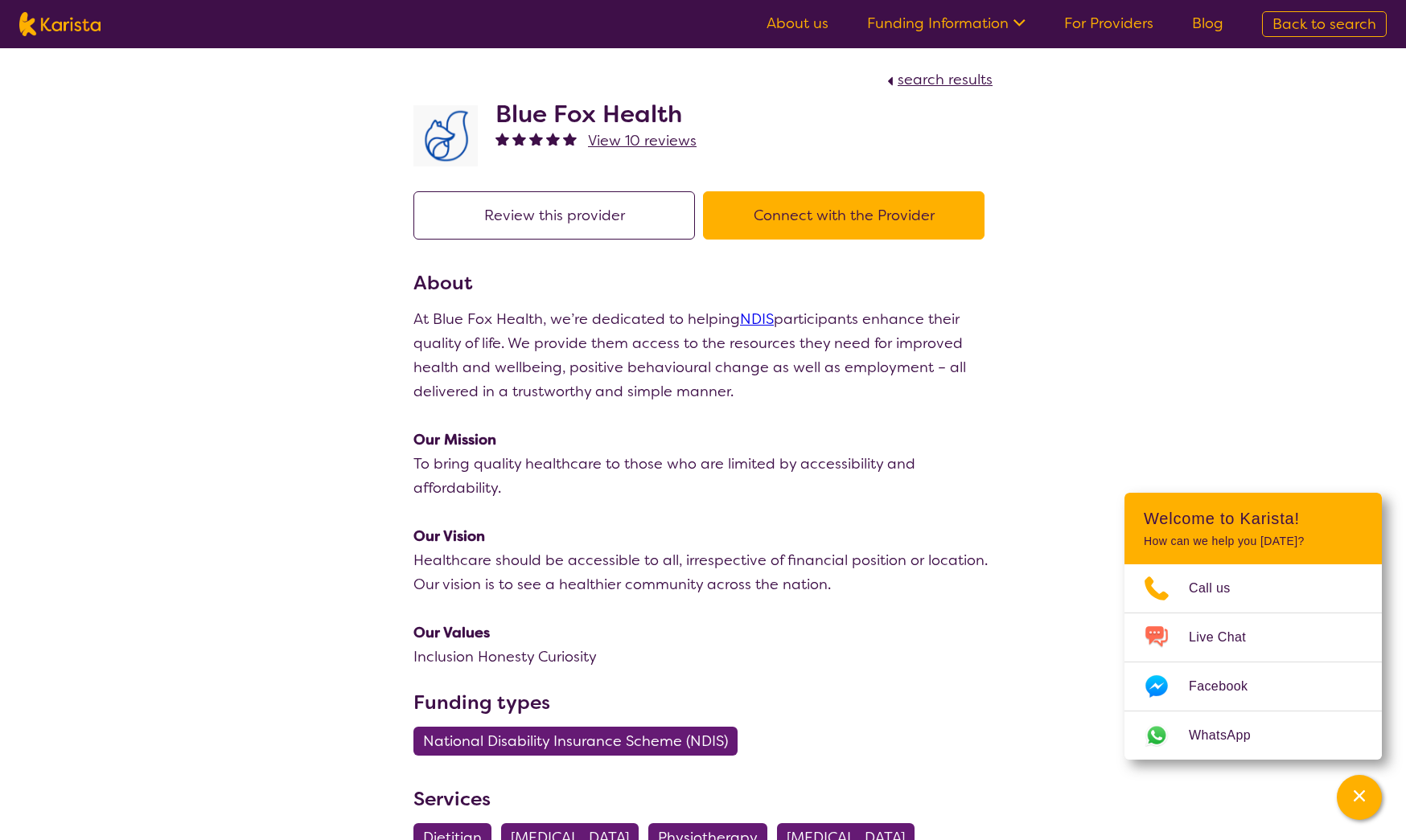
click at [886, 221] on button "Connect with the Provider" at bounding box center [843, 215] width 282 height 48
click at [830, 223] on button "Connect with the Provider" at bounding box center [843, 215] width 282 height 48
